Goal: Task Accomplishment & Management: Complete application form

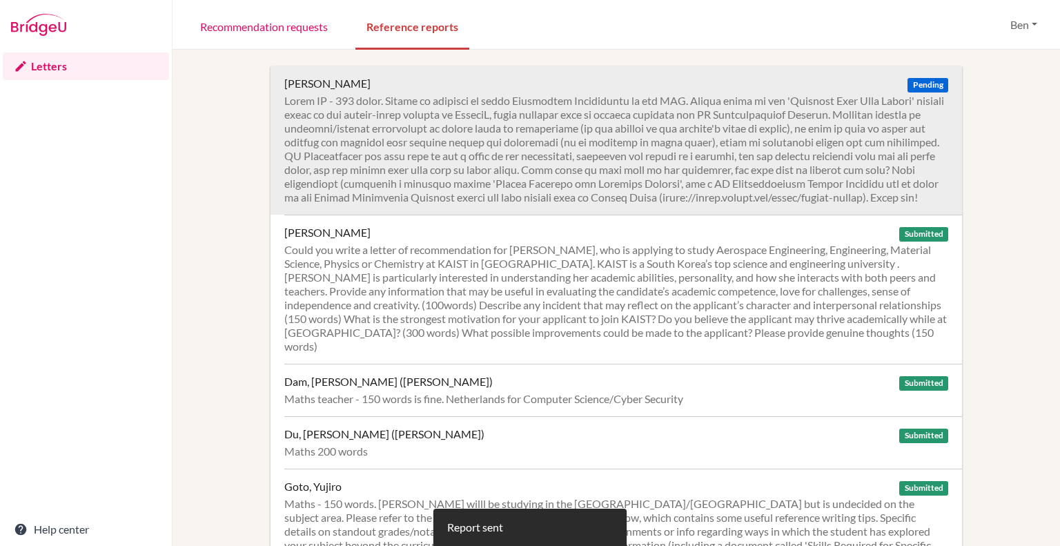
drag, startPoint x: 0, startPoint y: 0, endPoint x: 925, endPoint y: 81, distance: 928.4
click at [925, 81] on span "Pending" at bounding box center [928, 85] width 40 height 14
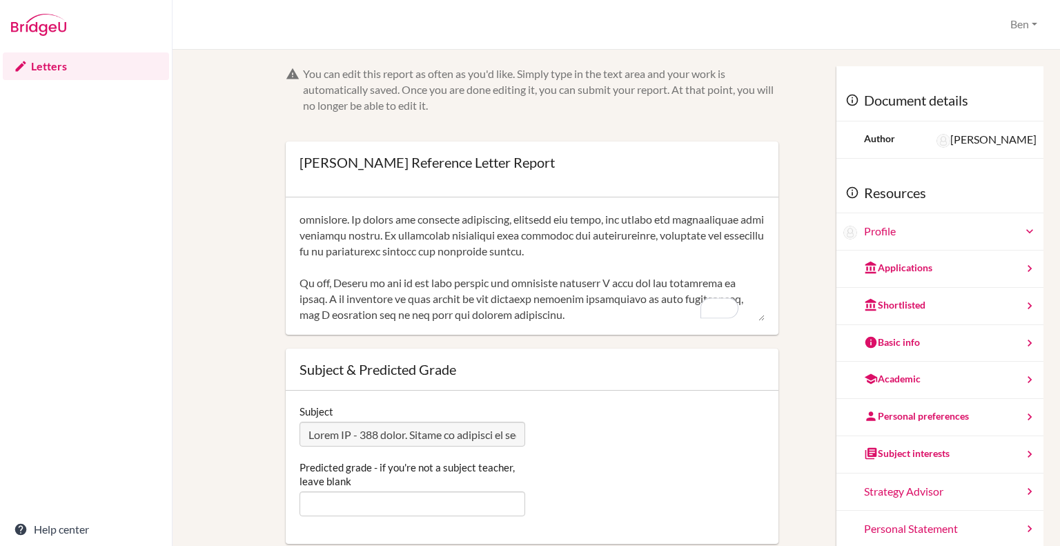
scroll to position [409, 0]
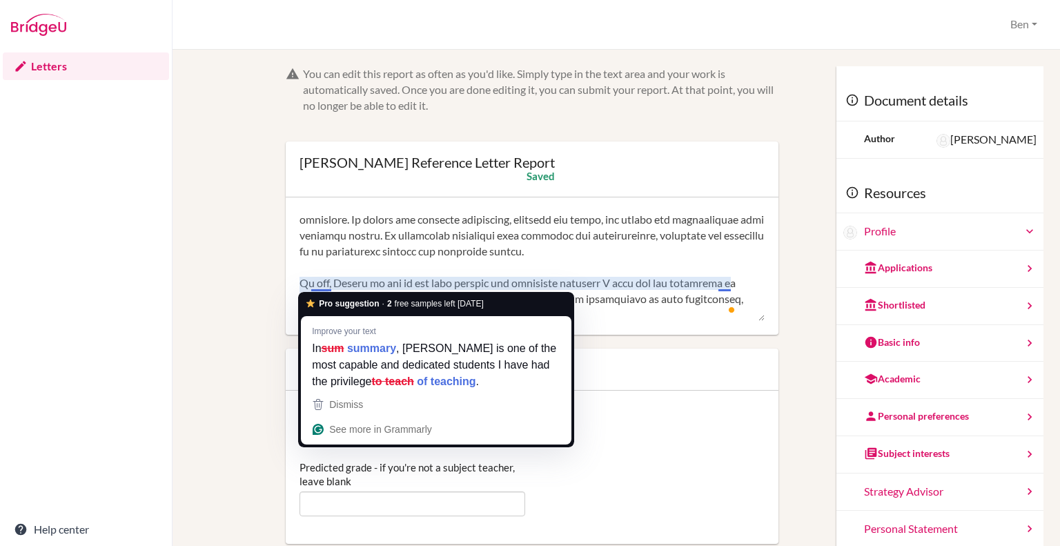
click at [329, 283] on textarea "To enrich screen reader interactions, please activate Accessibility in Grammarl…" at bounding box center [532, 266] width 465 height 110
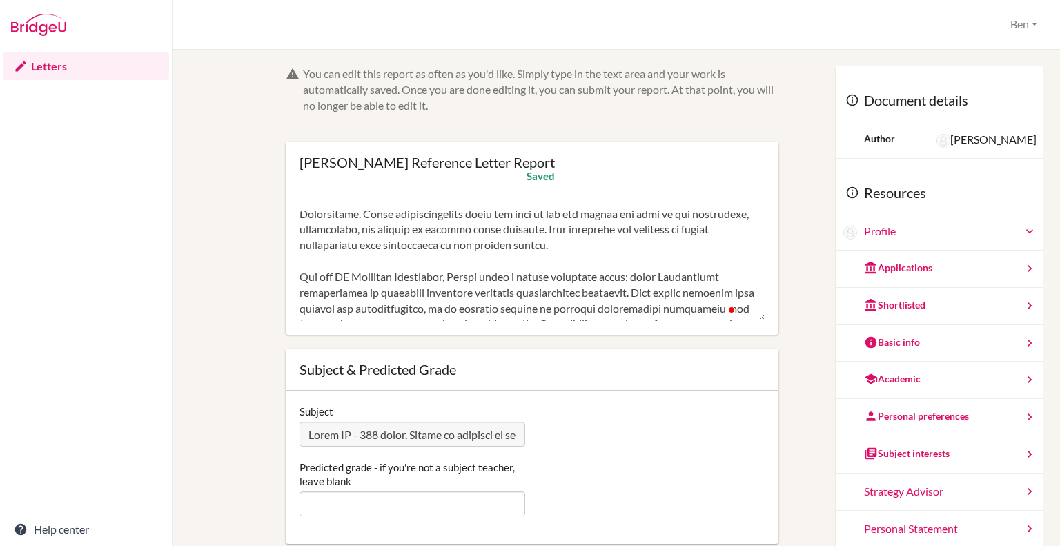
scroll to position [162, 0]
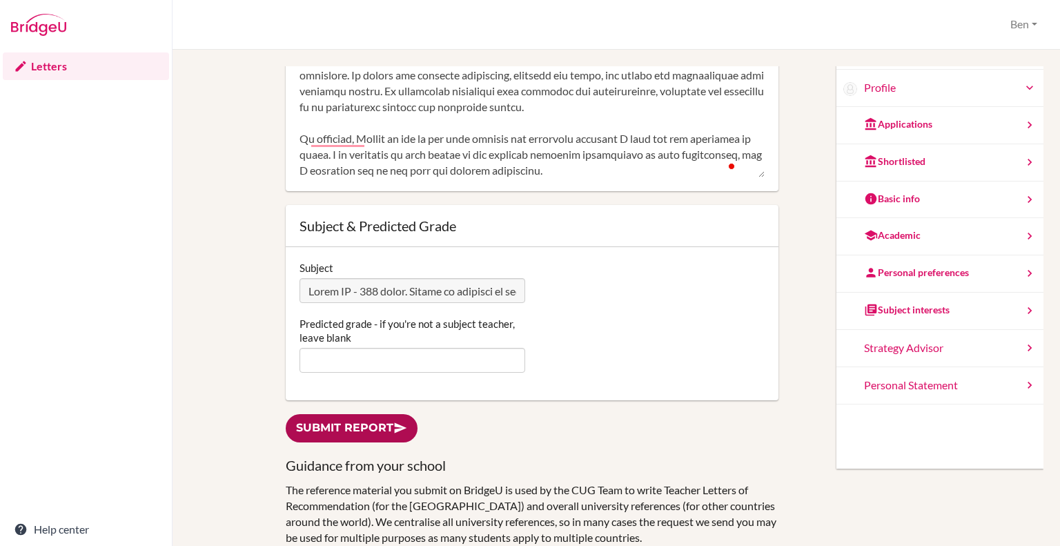
type textarea "Lo ip do sitametc ad elitseddo Eiusmo Tem inc utlaboree do magn aliquaenim. Ad …"
click at [350, 430] on link "Submit report" at bounding box center [352, 428] width 132 height 28
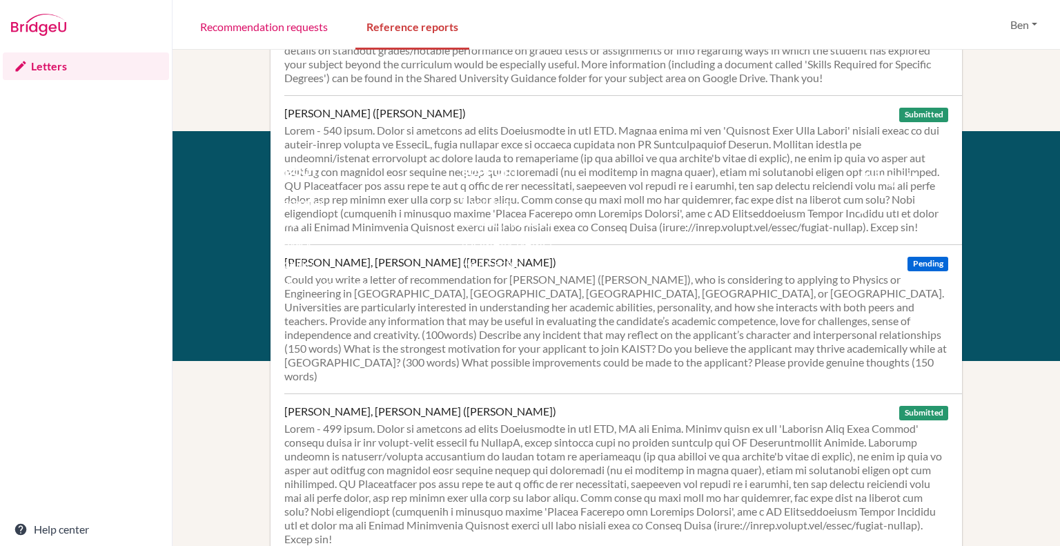
scroll to position [480, 0]
